Goal: Transaction & Acquisition: Purchase product/service

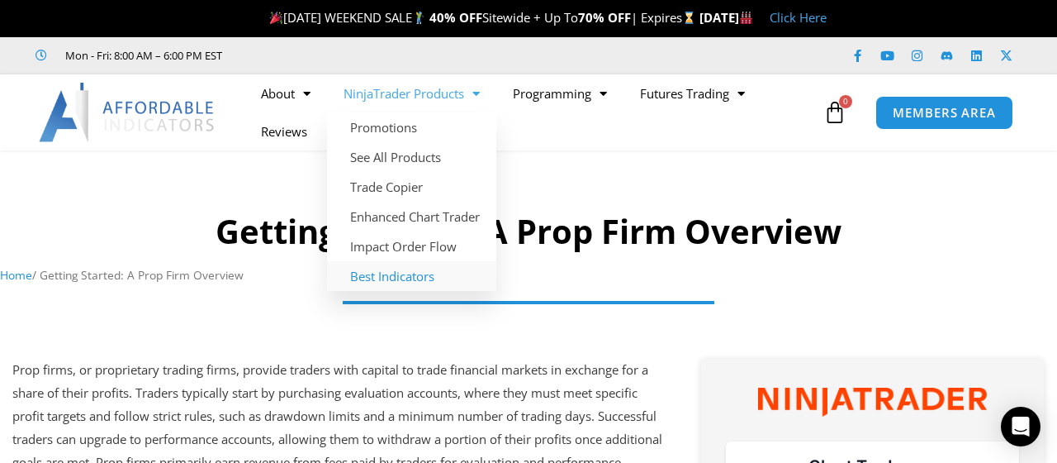
click at [382, 283] on link "Best Indicators" at bounding box center [411, 276] width 169 height 30
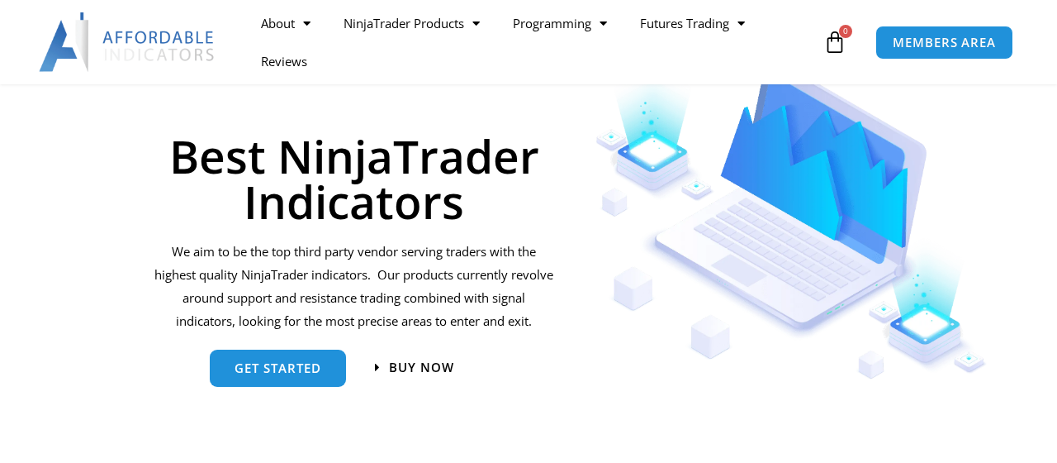
scroll to position [268, 0]
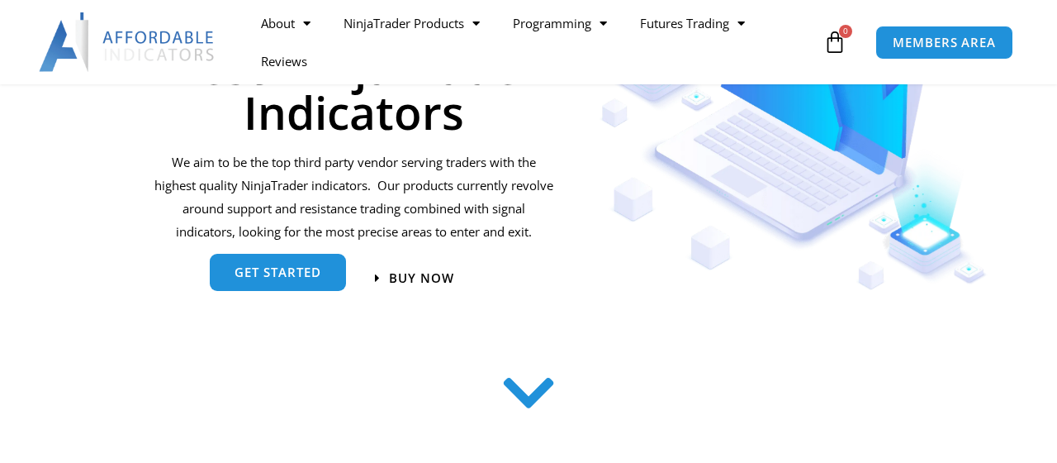
click at [274, 281] on link "get started" at bounding box center [278, 272] width 136 height 37
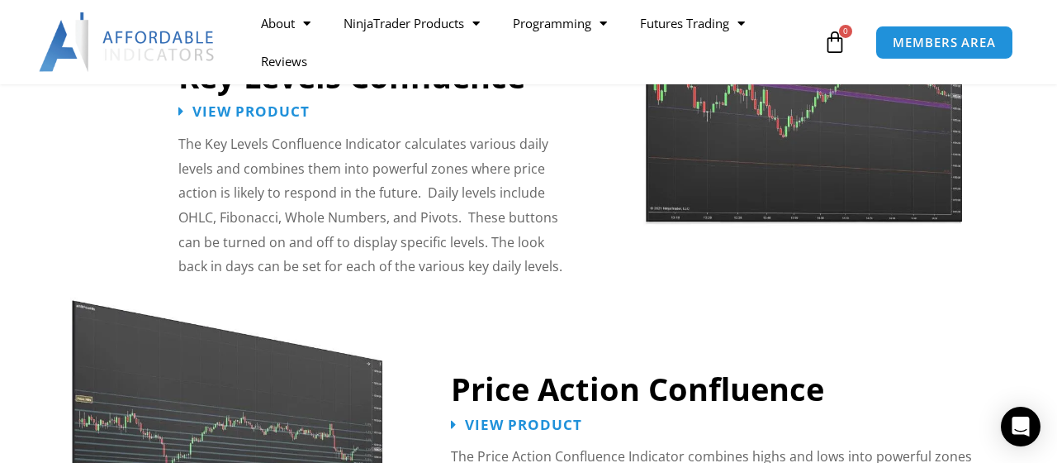
scroll to position [1895, 0]
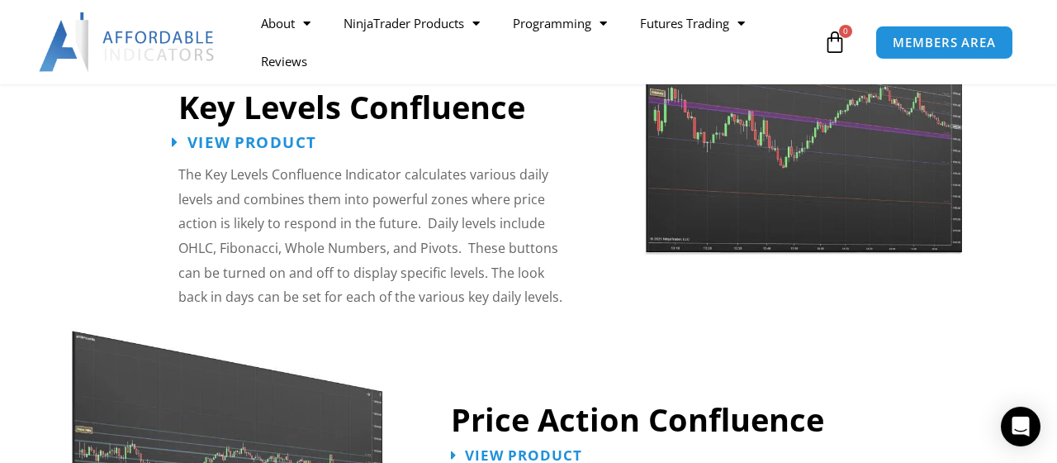
click at [263, 134] on span "View Product" at bounding box center [252, 142] width 129 height 16
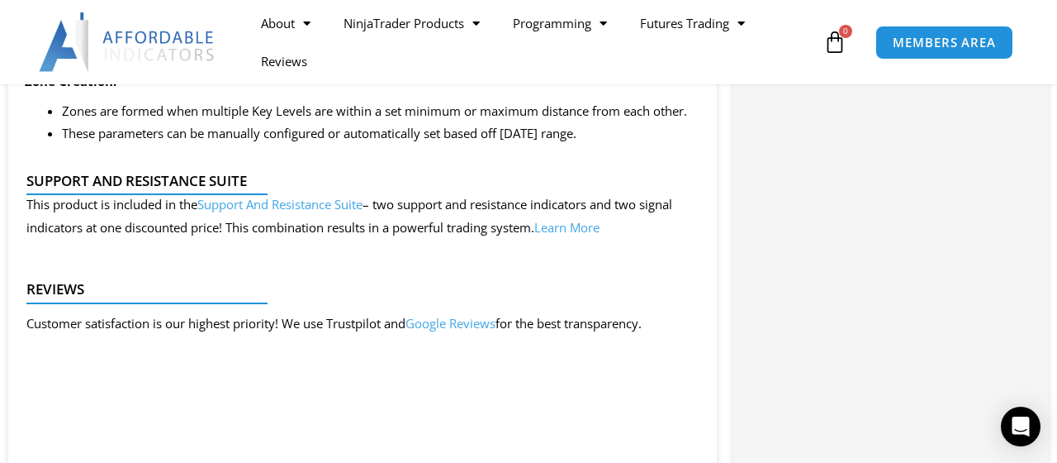
scroll to position [2052, 0]
